Goal: Task Accomplishment & Management: Manage account settings

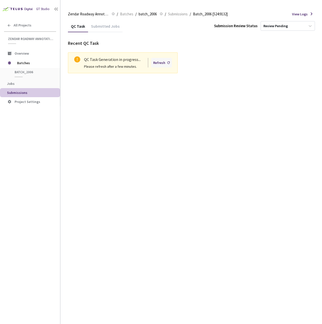
click at [160, 63] on div "Refresh" at bounding box center [159, 63] width 12 height 6
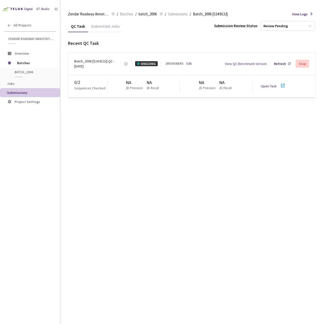
click at [277, 85] on div "Open Task" at bounding box center [270, 85] width 19 height 5
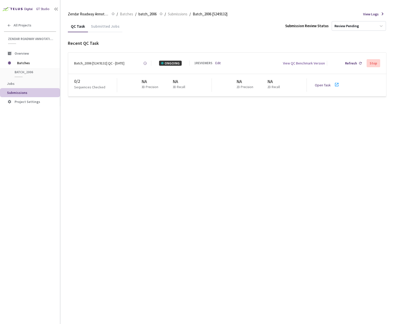
click at [52, 7] on div "GT Studio" at bounding box center [30, 7] width 60 height 14
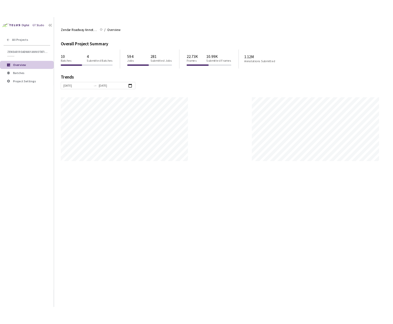
scroll to position [324, 440]
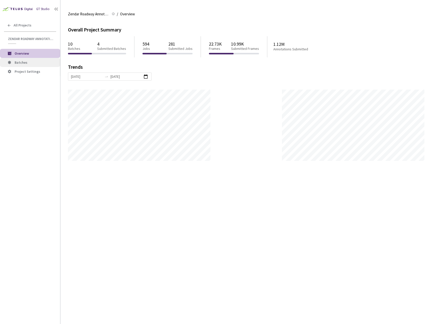
click at [33, 64] on span "Batches" at bounding box center [35, 62] width 41 height 4
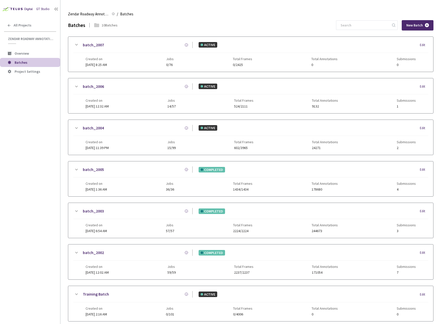
click at [174, 92] on div "batch_2006 ACTIVE Edit" at bounding box center [250, 88] width 355 height 11
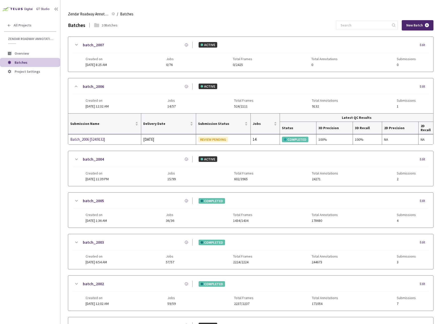
click at [422, 86] on div "Edit" at bounding box center [423, 86] width 8 height 5
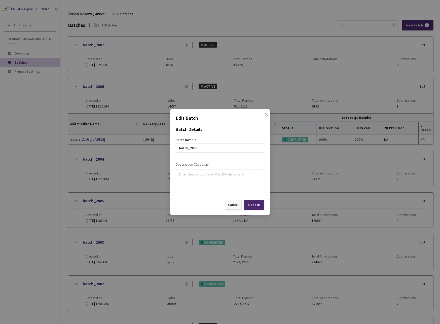
click at [230, 205] on div "Cancel" at bounding box center [233, 204] width 11 height 4
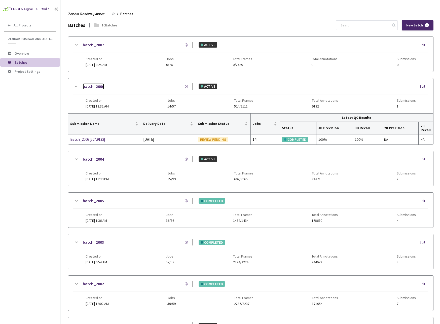
click at [89, 85] on link "batch_2006" at bounding box center [93, 86] width 21 height 6
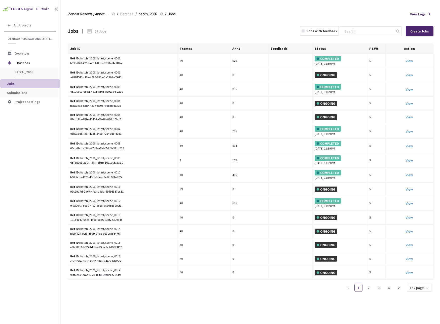
click at [130, 38] on div "Jobs 57 Jobs Jobs with feedback Create Jobs" at bounding box center [250, 31] width 365 height 22
click at [142, 13] on span "batch_2006" at bounding box center [148, 14] width 18 height 6
click at [141, 12] on span "batch_2006" at bounding box center [148, 14] width 18 height 6
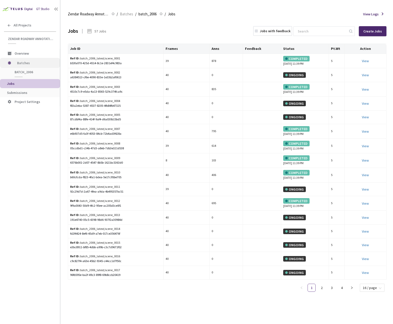
click at [31, 60] on span "Batches" at bounding box center [34, 63] width 34 height 10
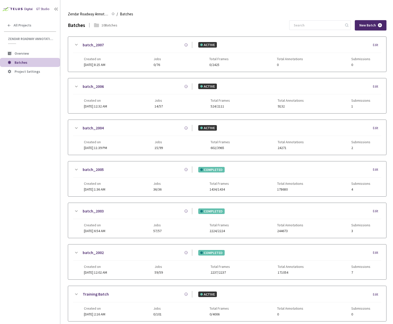
click at [176, 96] on div "Created on [DATE] 12:32 AM Jobs 14/57 Total Frames 524/2111 Total Annotations 9…" at bounding box center [227, 101] width 287 height 14
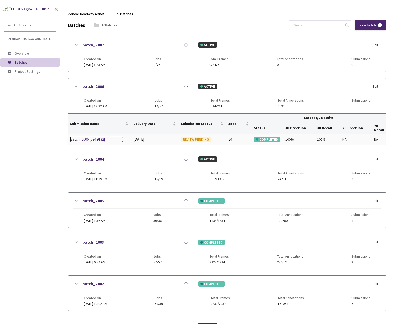
click at [85, 141] on div "Batch_2006 [524:9132]" at bounding box center [96, 139] width 53 height 6
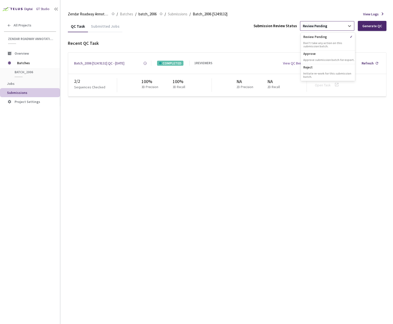
click at [314, 26] on div "Review Pending" at bounding box center [315, 26] width 24 height 5
click at [317, 52] on p "Approve" at bounding box center [328, 53] width 54 height 5
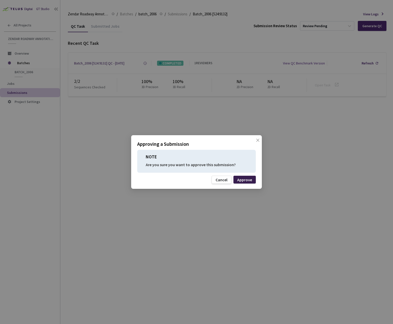
click at [242, 178] on div "Approve" at bounding box center [244, 180] width 15 height 4
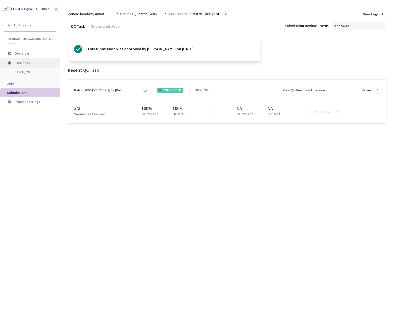
click at [20, 63] on span "Batches" at bounding box center [34, 63] width 34 height 10
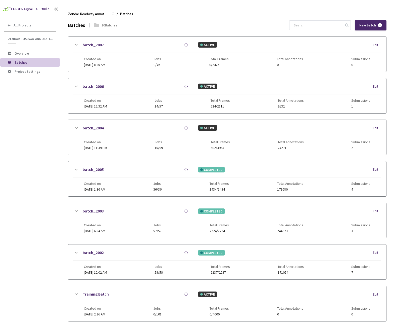
click at [142, 143] on div "Created on [DATE] 11:39 PM Jobs 15/99 Total Frames 602/3965 Total Annotations 2…" at bounding box center [227, 143] width 287 height 14
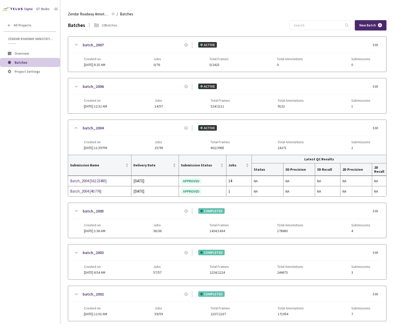
click at [163, 99] on span "Jobs" at bounding box center [159, 100] width 8 height 4
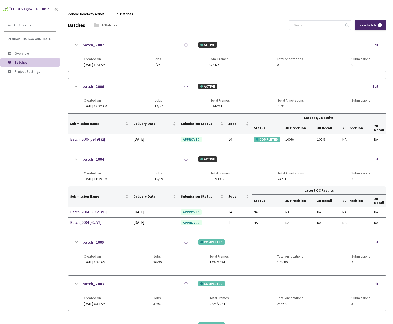
click at [161, 47] on div "batch_2007" at bounding box center [135, 45] width 113 height 6
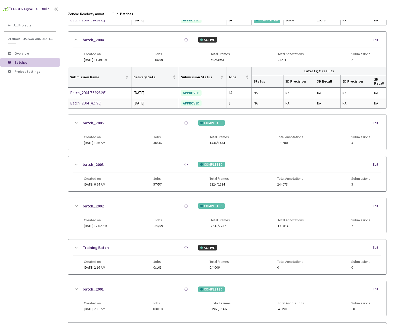
scroll to position [275, 0]
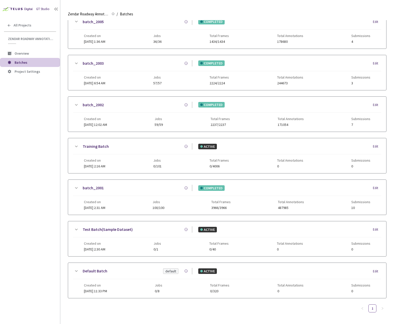
click at [144, 155] on div "Created on [DATE] 2:16 AM Jobs 0/101 Total Frames 0/4006 Total Annotations 0 Su…" at bounding box center [227, 161] width 287 height 14
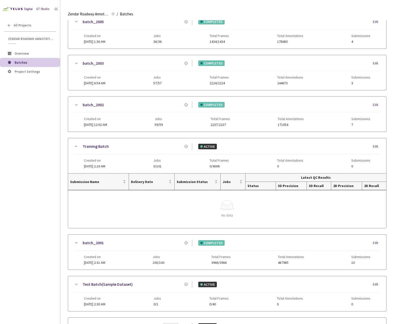
click at [144, 155] on div "Created on [DATE] 2:16 AM Jobs 0/101 Total Frames 0/4006 Total Annotations 0 Su…" at bounding box center [227, 161] width 287 height 14
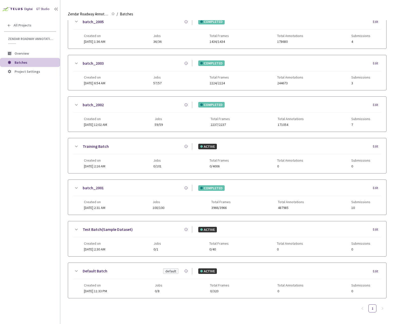
click at [161, 242] on div "Created on [DATE] 2:30 AM Jobs 0/1 Total Frames 0/40 Total Annotations 0 Submis…" at bounding box center [227, 244] width 287 height 14
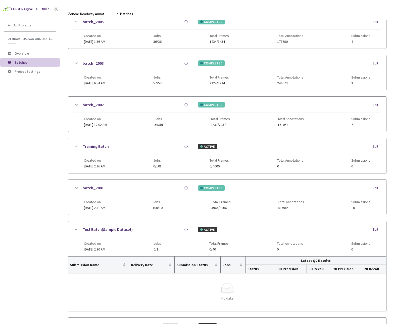
click at [161, 242] on div "Created on [DATE] 2:30 AM Jobs 0/1 Total Frames 0/40 Total Annotations 0 Submis…" at bounding box center [227, 244] width 287 height 14
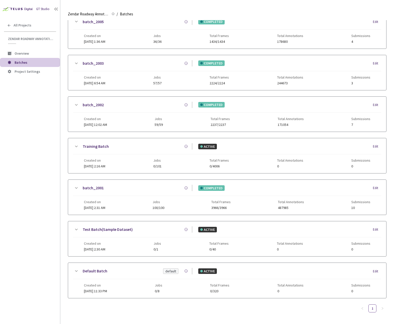
click at [148, 271] on div "Default Batch default" at bounding box center [135, 271] width 113 height 6
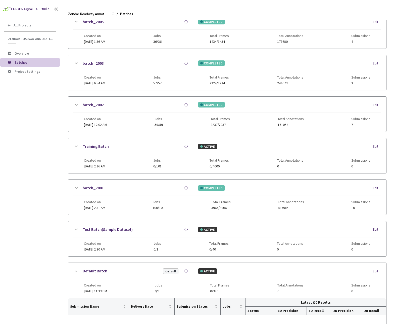
click at [148, 268] on div "Default Batch default" at bounding box center [135, 271] width 113 height 6
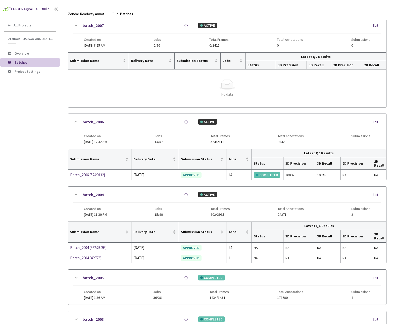
scroll to position [0, 0]
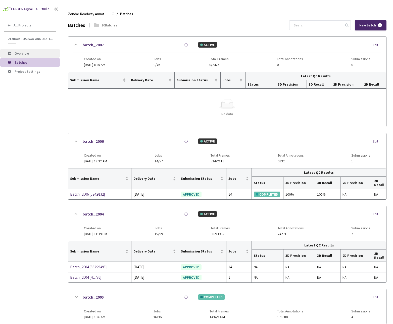
click at [27, 51] on li "Overview" at bounding box center [30, 53] width 60 height 9
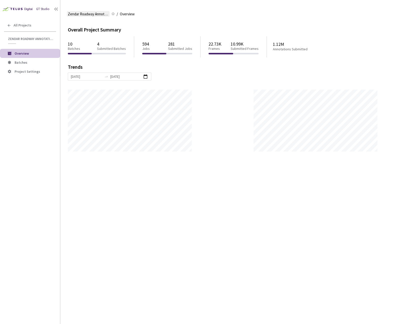
scroll to position [324, 393]
click at [83, 16] on span "Zendar Roadway Annotations | Cuboid Labels" at bounding box center [88, 14] width 41 height 6
click at [31, 6] on img at bounding box center [17, 9] width 34 height 8
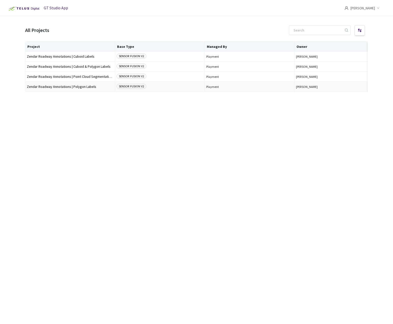
click at [47, 87] on span "Zendar Roadway Annotations | Polygon Labels" at bounding box center [70, 87] width 86 height 4
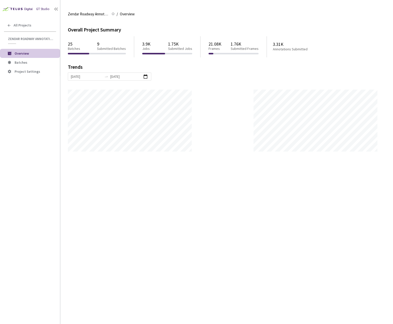
scroll to position [324, 393]
click at [33, 61] on span "Batches" at bounding box center [35, 62] width 41 height 4
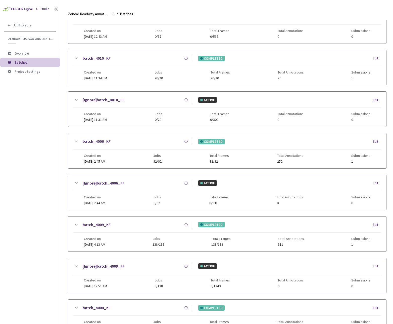
scroll to position [149, 0]
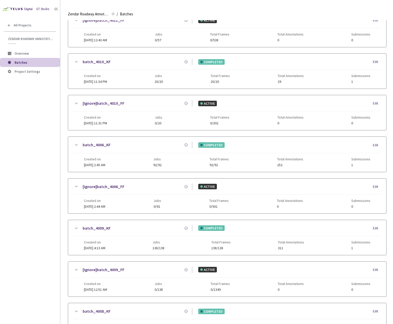
click at [196, 122] on div "Created on [DATE] 11:31 PM Jobs 0/20 Total Frames 0/302 Total Annotations 0 Sub…" at bounding box center [227, 118] width 287 height 14
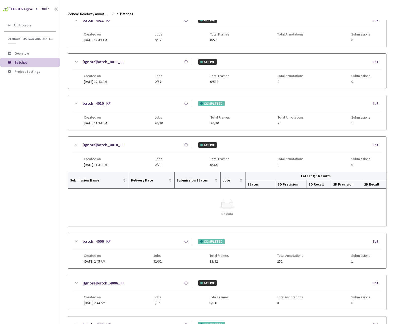
scroll to position [74, 0]
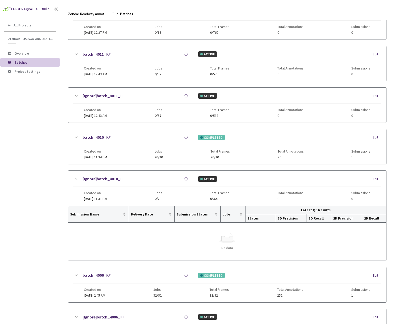
click at [193, 68] on div "Created on [DATE] 12:43 AM Jobs 0/57 Total Frames 0/57 Total Annotations 0 Subm…" at bounding box center [227, 69] width 287 height 14
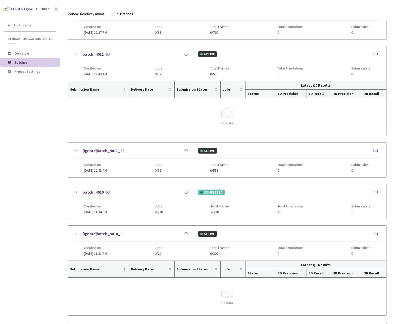
click at [205, 156] on div "[Ignore]batch_4011_FF ACTIVE Edit" at bounding box center [227, 152] width 308 height 11
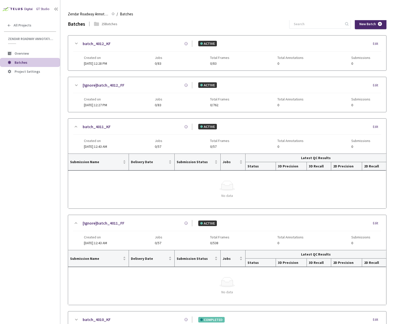
scroll to position [0, 0]
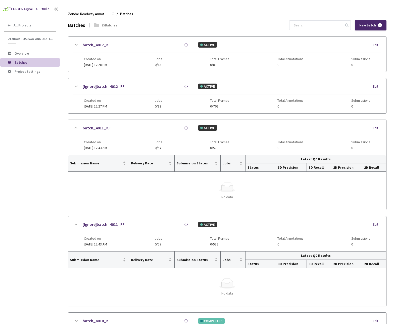
click at [182, 103] on div "Created on [DATE] 12:27 PM Jobs 0/83 Total Frames 0/762 Total Annotations 0 Sub…" at bounding box center [227, 101] width 287 height 14
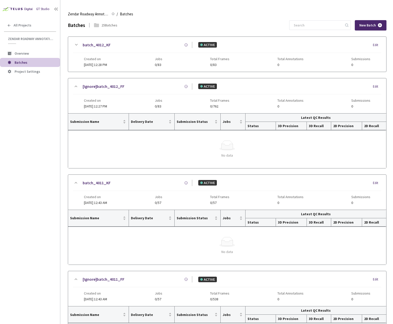
click at [170, 53] on div "Created on [DATE] 12:28 PM Jobs 0/83 Total Frames 0/83 Total Annotations 0 Subm…" at bounding box center [227, 60] width 287 height 14
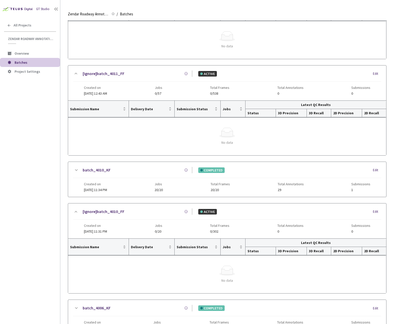
scroll to position [277, 0]
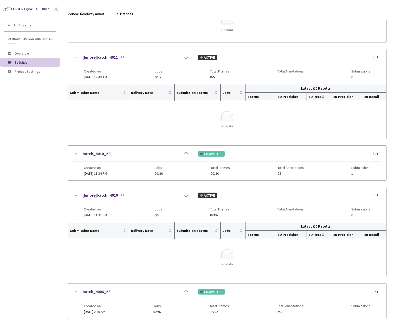
click at [194, 156] on div "COMPLETED Edit" at bounding box center [286, 154] width 189 height 6
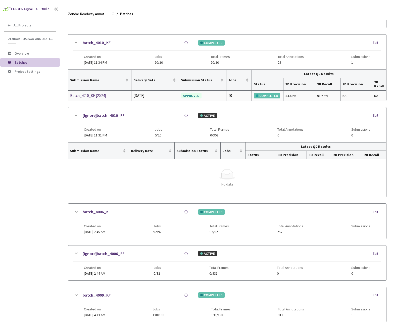
scroll to position [402, 0]
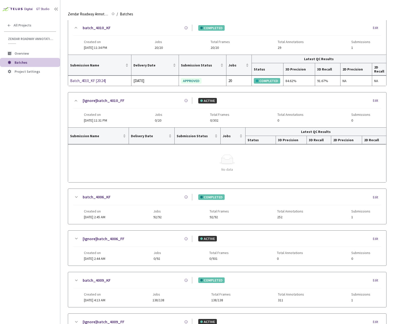
click at [184, 196] on div "batch_4006_KF" at bounding box center [135, 197] width 113 height 6
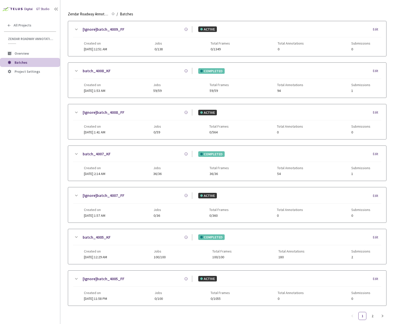
scroll to position [733, 0]
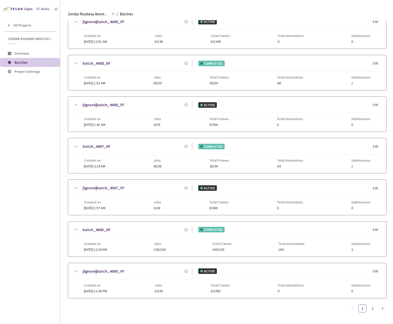
click at [123, 231] on div "batch_4005_KF" at bounding box center [135, 229] width 113 height 6
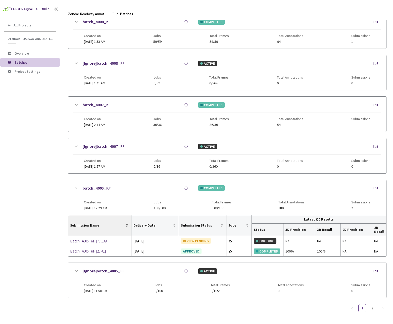
scroll to position [774, 0]
click at [83, 240] on div "Batch_4005_KF [75:139]" at bounding box center [96, 241] width 53 height 6
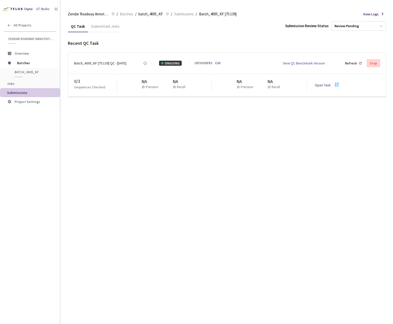
click at [335, 85] on icon at bounding box center [337, 84] width 6 height 6
click at [334, 83] on icon at bounding box center [337, 84] width 6 height 6
click at [346, 28] on div "Review Pending" at bounding box center [347, 26] width 24 height 5
click at [346, 56] on div "Approve Approve submission batch for export." at bounding box center [359, 58] width 54 height 14
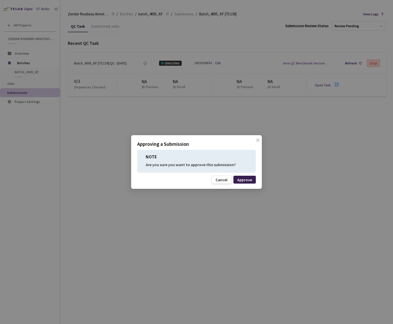
click at [238, 178] on div "Approve" at bounding box center [244, 180] width 15 height 4
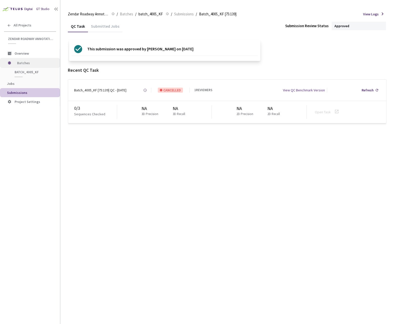
click at [22, 61] on span "Batches" at bounding box center [34, 63] width 34 height 10
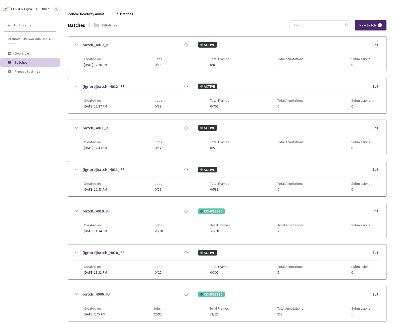
scroll to position [401, 0]
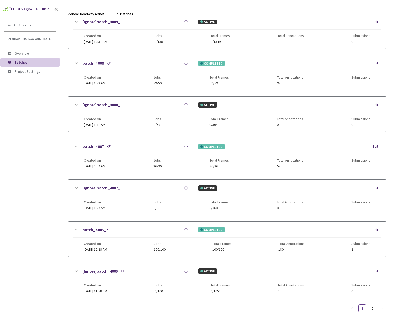
click at [158, 229] on div "batch_4005_KF COMPLETED Edit" at bounding box center [227, 231] width 308 height 11
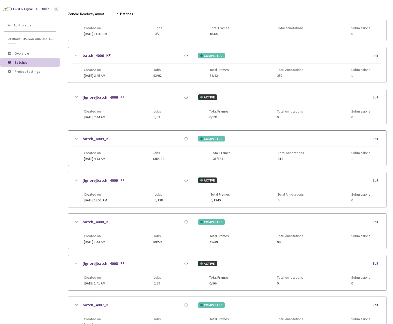
scroll to position [225, 0]
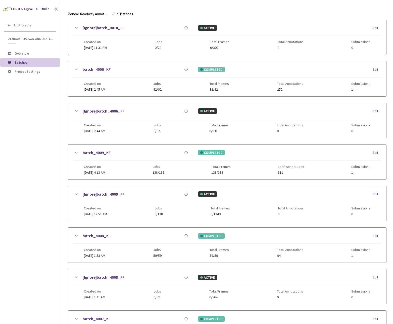
click at [134, 83] on div "Created on [DATE] 2:45 AM Jobs 92/92 Total Frames 92/92 Total Annotations 252 S…" at bounding box center [227, 84] width 287 height 14
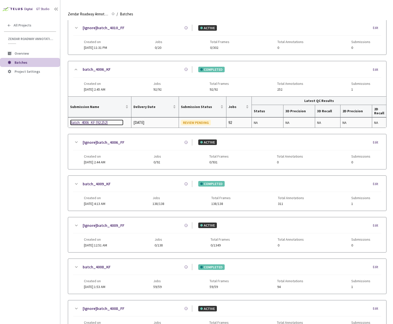
click at [85, 121] on div "Batch_4006_KF [92:252]" at bounding box center [96, 122] width 53 height 6
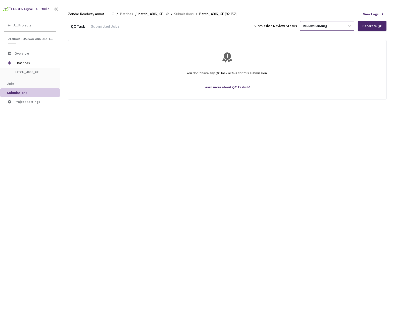
click at [336, 24] on div "Review Pending" at bounding box center [322, 26] width 45 height 8
click at [323, 54] on p "Approve" at bounding box center [328, 53] width 54 height 5
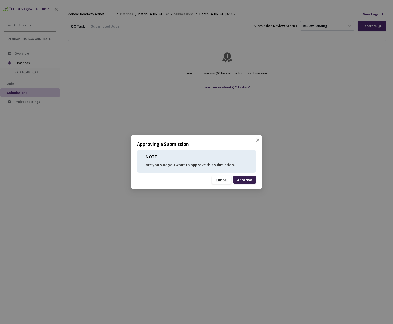
click at [239, 178] on div "Approve" at bounding box center [244, 180] width 15 height 4
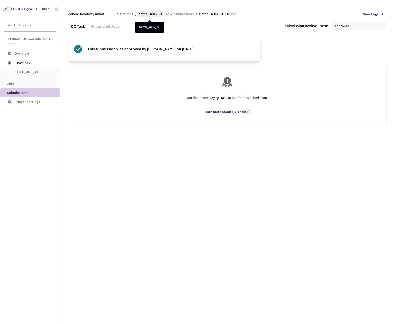
click at [162, 13] on span "batch_4006_KF" at bounding box center [151, 14] width 24 height 6
click at [150, 14] on span "batch_4006_KF" at bounding box center [151, 14] width 24 height 6
click at [189, 14] on span "Submissions" at bounding box center [184, 14] width 20 height 6
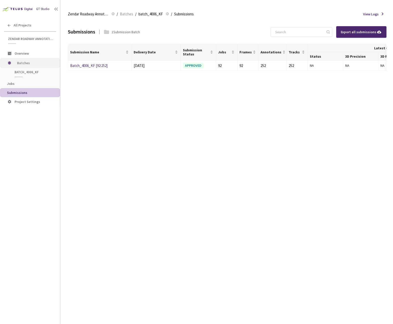
click at [22, 64] on span "Batches" at bounding box center [34, 63] width 34 height 10
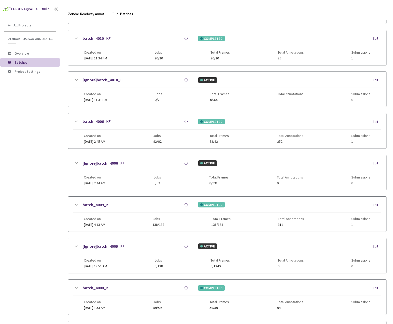
scroll to position [170, 0]
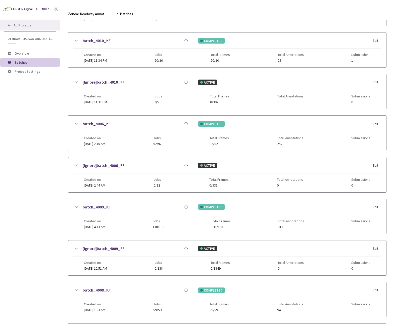
click at [9, 23] on icon at bounding box center [9, 25] width 4 height 4
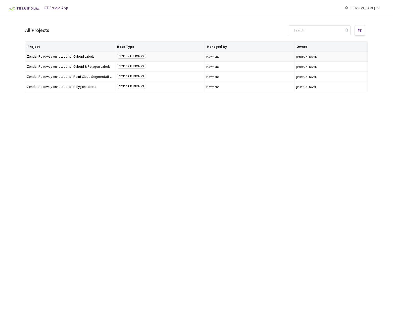
click at [46, 55] on span "Zendar Roadway Annotations | Cuboid Labels" at bounding box center [70, 57] width 86 height 4
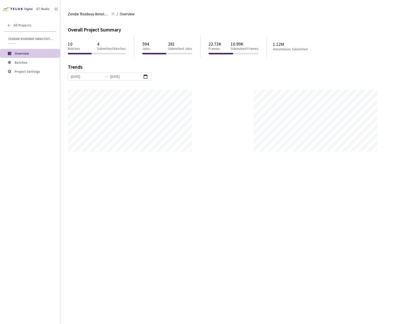
scroll to position [324, 393]
click at [41, 61] on span "Batches" at bounding box center [35, 62] width 41 height 4
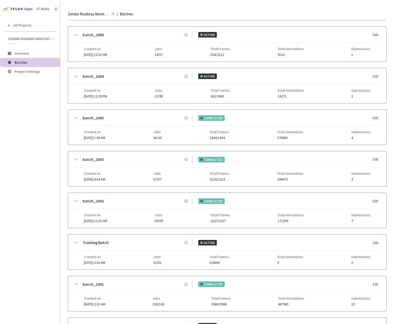
scroll to position [50, 0]
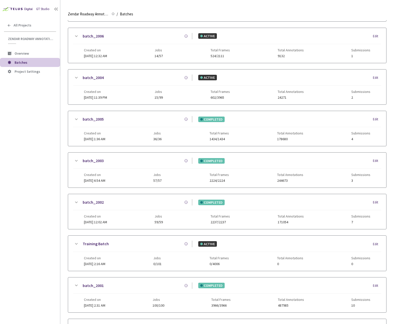
click at [154, 129] on div "Created on [DATE] 1:36 AM Jobs 36/36 Total Frames 1434/1434 Total Annotations 1…" at bounding box center [227, 134] width 287 height 14
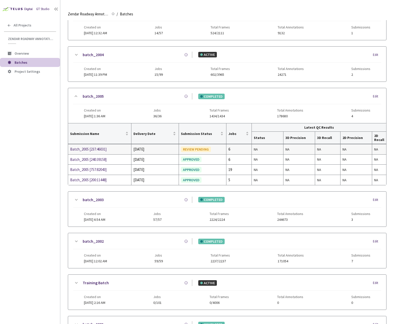
scroll to position [75, 0]
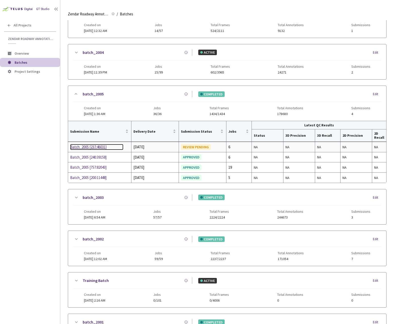
click at [90, 148] on div "Batch_2005 [237:46031]" at bounding box center [96, 147] width 53 height 6
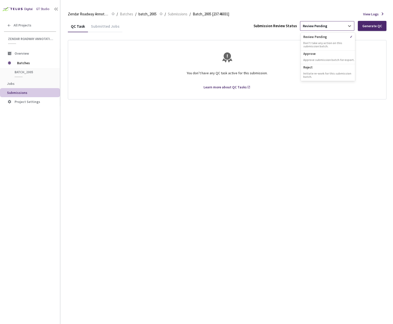
click at [333, 23] on div "Review Pending" at bounding box center [322, 26] width 45 height 8
drag, startPoint x: 323, startPoint y: 50, endPoint x: 326, endPoint y: 55, distance: 5.9
click at [326, 55] on div "Review Pending ✓ Don't take any action on this submission batch. Approve Approv…" at bounding box center [328, 57] width 54 height 48
click at [326, 55] on p "Approve" at bounding box center [328, 53] width 54 height 5
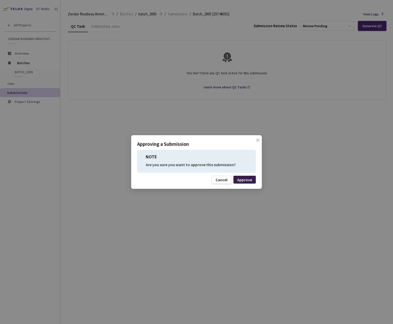
click at [246, 178] on div "Approve" at bounding box center [244, 180] width 15 height 4
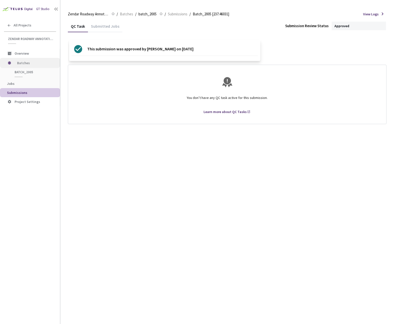
click at [25, 60] on span "Batches" at bounding box center [34, 63] width 34 height 10
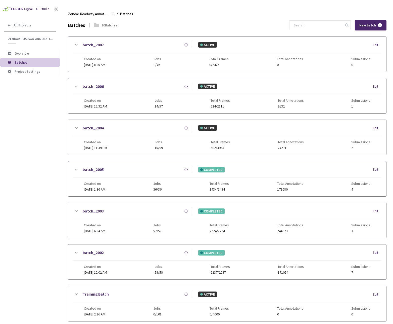
click at [156, 98] on div "Created on [DATE] 12:32 AM Jobs 14/57 Total Frames 524/2111 Total Annotations 9…" at bounding box center [227, 101] width 287 height 14
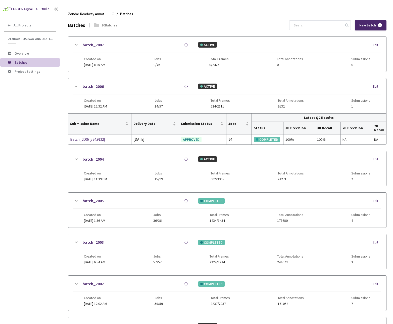
click at [225, 14] on div "Zendar Roadway Annotations | Cuboid Labels Zendar Roadway Annotations | Cuboid …" at bounding box center [227, 14] width 319 height 12
click at [190, 22] on div "Batches 10 Batches New Batch" at bounding box center [227, 25] width 319 height 10
click at [55, 8] on icon at bounding box center [56, 9] width 5 height 5
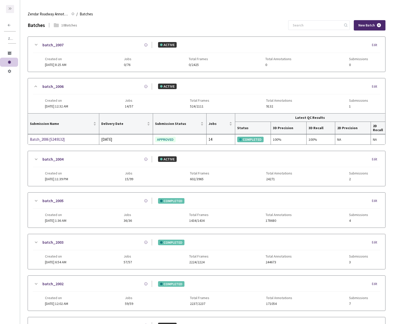
click at [11, 7] on icon at bounding box center [10, 9] width 4 height 4
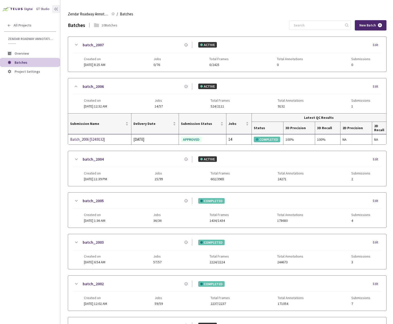
click at [13, 8] on img at bounding box center [17, 9] width 34 height 8
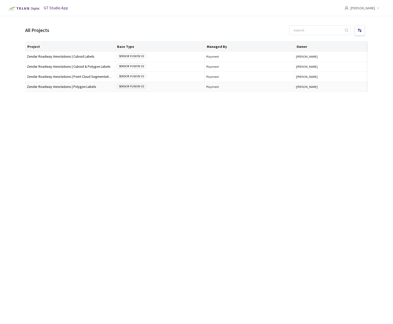
click at [67, 85] on span "Zendar Roadway Annotations | Polygon Labels" at bounding box center [70, 87] width 86 height 4
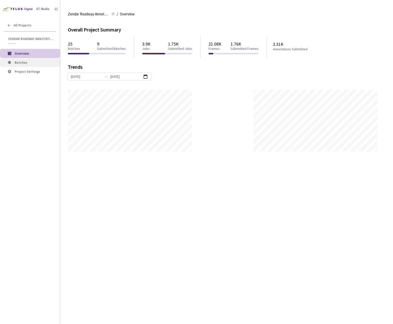
scroll to position [324, 393]
click at [50, 66] on li "Batches" at bounding box center [30, 62] width 60 height 9
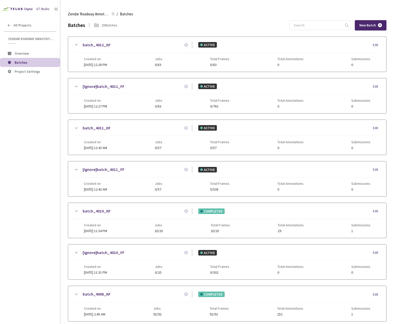
click at [179, 138] on div "Created on [DATE] 12:43 AM Jobs 0/57 Total Frames 0/57 Total Annotations 0 Subm…" at bounding box center [227, 143] width 287 height 14
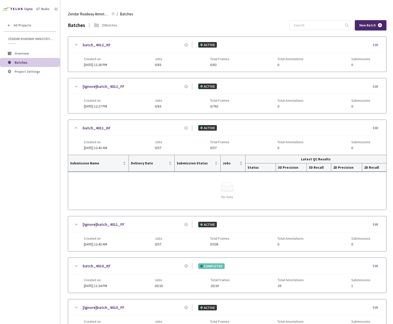
click at [179, 138] on div "Created on [DATE] 12:43 AM Jobs 0/57 Total Frames 0/57 Total Annotations 0 Subm…" at bounding box center [227, 143] width 287 height 14
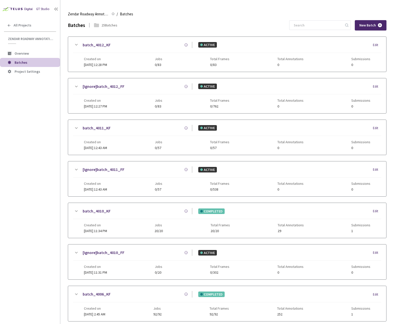
click at [205, 24] on div "Batches 25 Batches New Batch" at bounding box center [227, 25] width 319 height 10
click at [197, 21] on div "Batches 25 Batches New Batch" at bounding box center [227, 25] width 319 height 10
